Goal: Task Accomplishment & Management: Complete application form

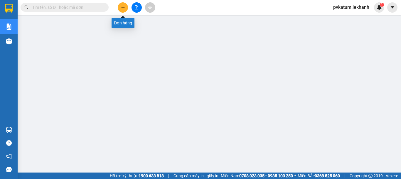
click at [122, 6] on icon "plus" at bounding box center [123, 7] width 4 height 4
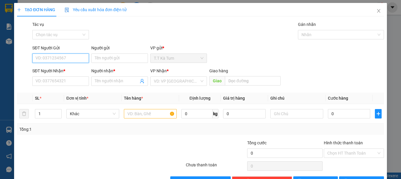
click at [71, 58] on input "SĐT Người Gửi" at bounding box center [60, 57] width 57 height 9
type input "0981553038"
click at [72, 70] on div "0981553038 - THỂ" at bounding box center [59, 70] width 49 height 6
type input "THỂ"
type input "0382292595"
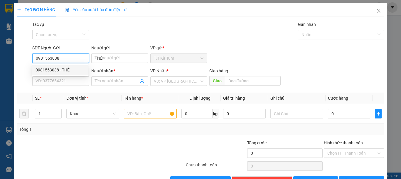
type input "lan"
type input "30.000"
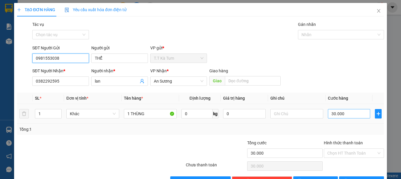
type input "0981553038"
click at [287, 132] on div "Tổng: 1" at bounding box center [200, 128] width 367 height 11
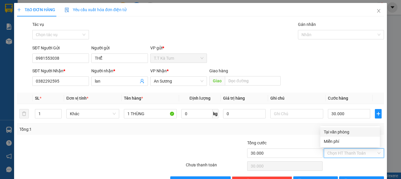
click at [349, 152] on input "Hình thức thanh toán" at bounding box center [351, 152] width 49 height 9
click at [336, 132] on div "Tại văn phòng" at bounding box center [349, 131] width 52 height 6
type input "0"
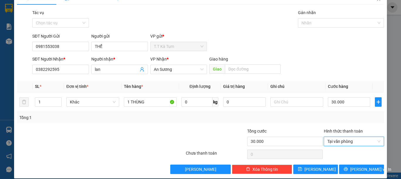
scroll to position [18, 0]
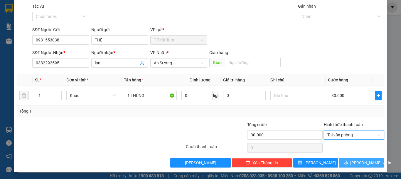
click at [355, 162] on span "[PERSON_NAME] và In" at bounding box center [370, 162] width 41 height 6
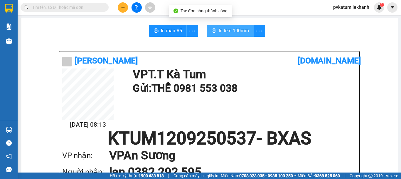
click at [233, 29] on span "In tem 100mm" at bounding box center [233, 30] width 30 height 7
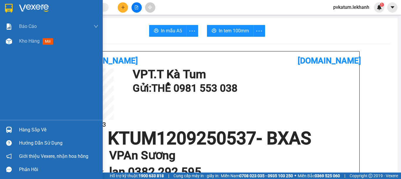
drag, startPoint x: 34, startPoint y: 42, endPoint x: 94, endPoint y: 58, distance: 61.4
click at [34, 42] on span "Kho hàng" at bounding box center [29, 41] width 21 height 6
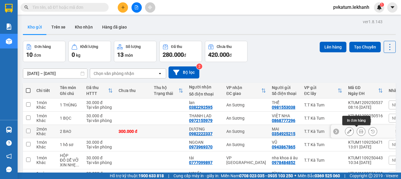
click at [359, 132] on icon at bounding box center [361, 131] width 4 height 4
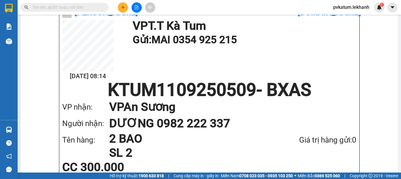
scroll to position [59, 0]
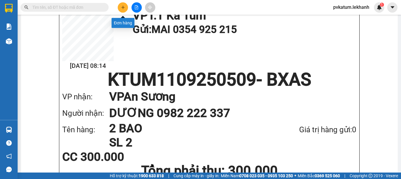
click at [122, 8] on icon "plus" at bounding box center [123, 7] width 4 height 4
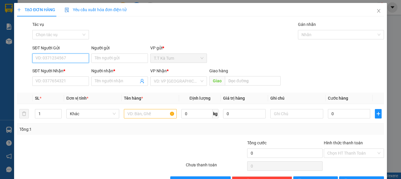
click at [71, 59] on input "SĐT Người Gửi" at bounding box center [60, 57] width 57 height 9
type input "0962146079"
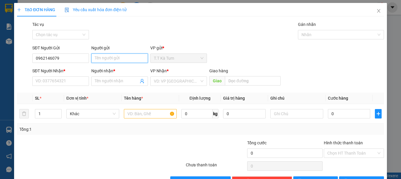
click at [101, 60] on input "Người gửi" at bounding box center [119, 57] width 57 height 9
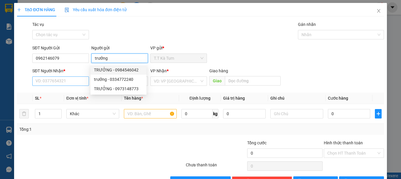
type input "trưởng"
click at [65, 84] on input "SĐT Người Nhận *" at bounding box center [60, 80] width 57 height 9
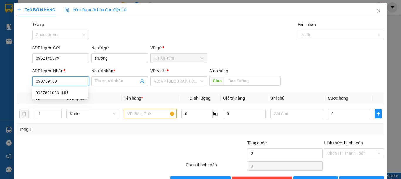
type input "0937891083"
click at [70, 93] on div "0937891083 - NỮ" at bounding box center [59, 92] width 49 height 6
type input "NỮ"
type input "30.000"
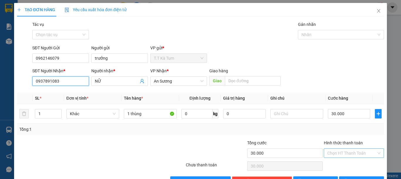
type input "0937891083"
click at [350, 152] on input "Hình thức thanh toán" at bounding box center [351, 152] width 49 height 9
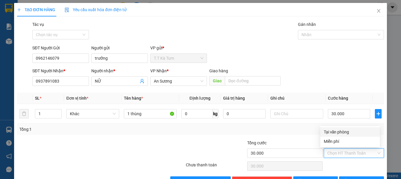
click at [343, 131] on div "Tại văn phòng" at bounding box center [349, 131] width 52 height 6
type input "0"
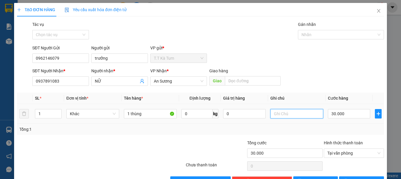
click at [295, 111] on input "text" at bounding box center [296, 113] width 53 height 9
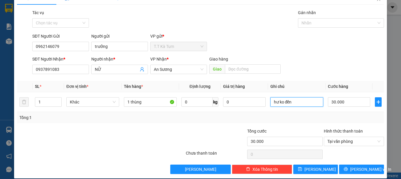
scroll to position [18, 0]
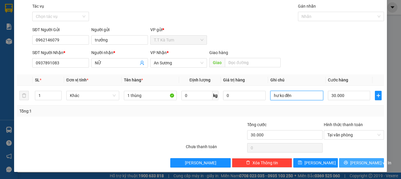
type input "hư ko đền"
drag, startPoint x: 360, startPoint y: 162, endPoint x: 354, endPoint y: 158, distance: 7.2
click at [360, 162] on span "[PERSON_NAME] và In" at bounding box center [370, 162] width 41 height 6
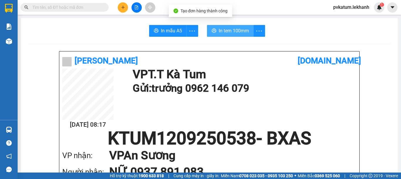
click at [225, 32] on span "In tem 100mm" at bounding box center [233, 30] width 30 height 7
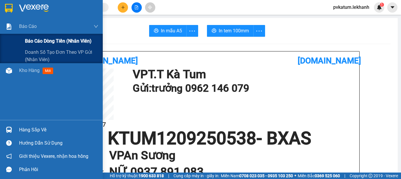
click at [46, 38] on span "Báo cáo dòng tiền (nhân viên)" at bounding box center [58, 40] width 67 height 7
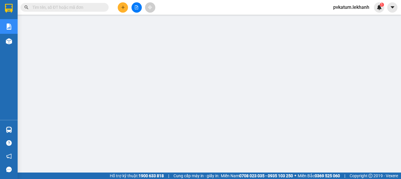
click at [119, 8] on button at bounding box center [123, 7] width 10 height 10
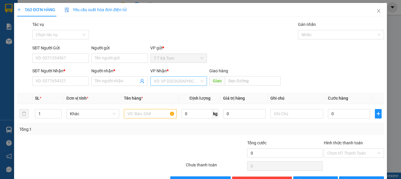
click at [163, 82] on input "search" at bounding box center [176, 81] width 45 height 9
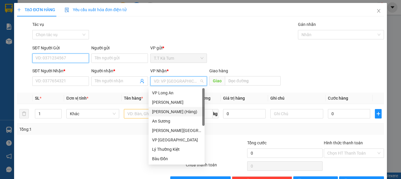
click at [65, 58] on input "SĐT Người Gửi" at bounding box center [60, 57] width 57 height 9
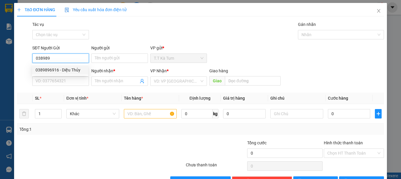
click at [64, 73] on div "0389896916 - Diệu Thủy" at bounding box center [60, 69] width 56 height 9
type input "0389896916"
type input "Diệu Thủy"
type input "0974214647"
type input "NGHĨA"
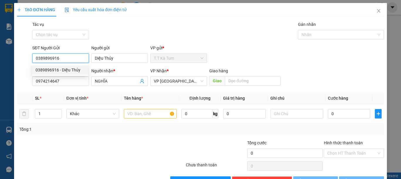
type input "40.000"
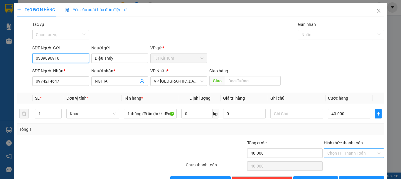
type input "0389896916"
click at [349, 157] on input "Hình thức thanh toán" at bounding box center [351, 152] width 49 height 9
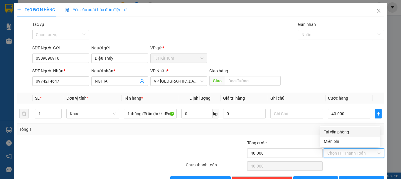
click at [335, 133] on div "Tại văn phòng" at bounding box center [349, 131] width 52 height 6
type input "0"
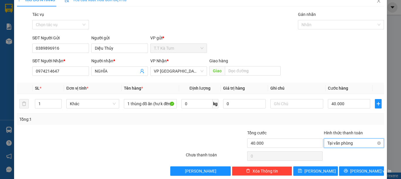
scroll to position [18, 0]
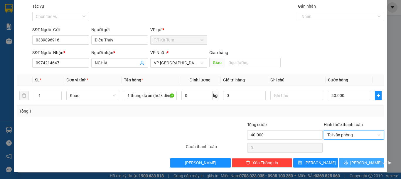
click at [351, 162] on button "[PERSON_NAME] và In" at bounding box center [361, 162] width 45 height 9
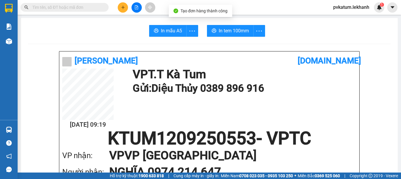
click at [218, 31] on span "In tem 100mm" at bounding box center [233, 30] width 30 height 7
